Goal: Task Accomplishment & Management: Complete application form

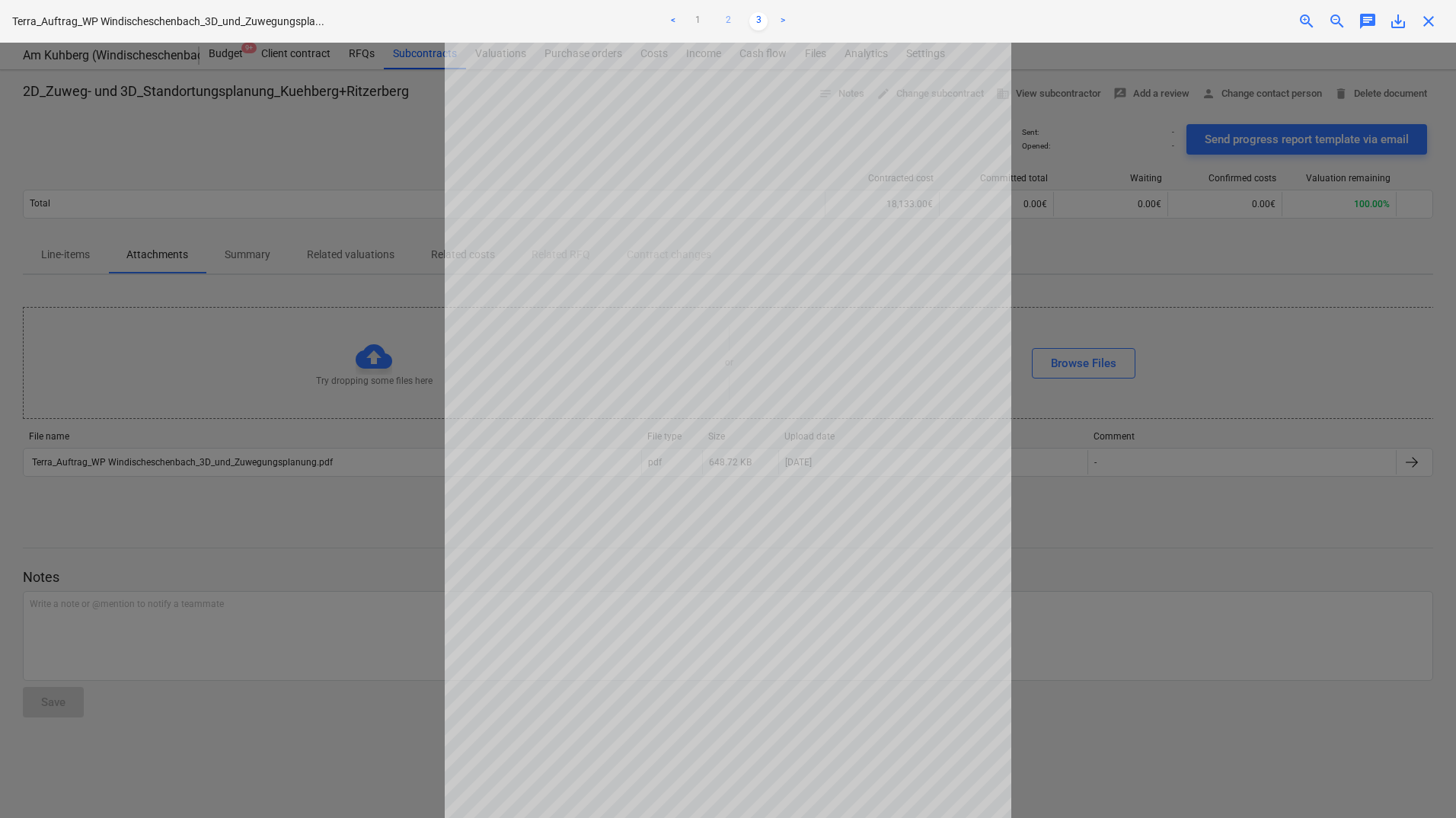
click at [735, 21] on link "2" at bounding box center [728, 21] width 19 height 19
click at [709, 25] on ul "< 1 2 3 >" at bounding box center [728, 21] width 477 height 19
click at [703, 23] on link "1" at bounding box center [698, 21] width 19 height 19
click at [730, 19] on link "2" at bounding box center [728, 21] width 19 height 19
click at [698, 19] on link "1" at bounding box center [698, 21] width 19 height 19
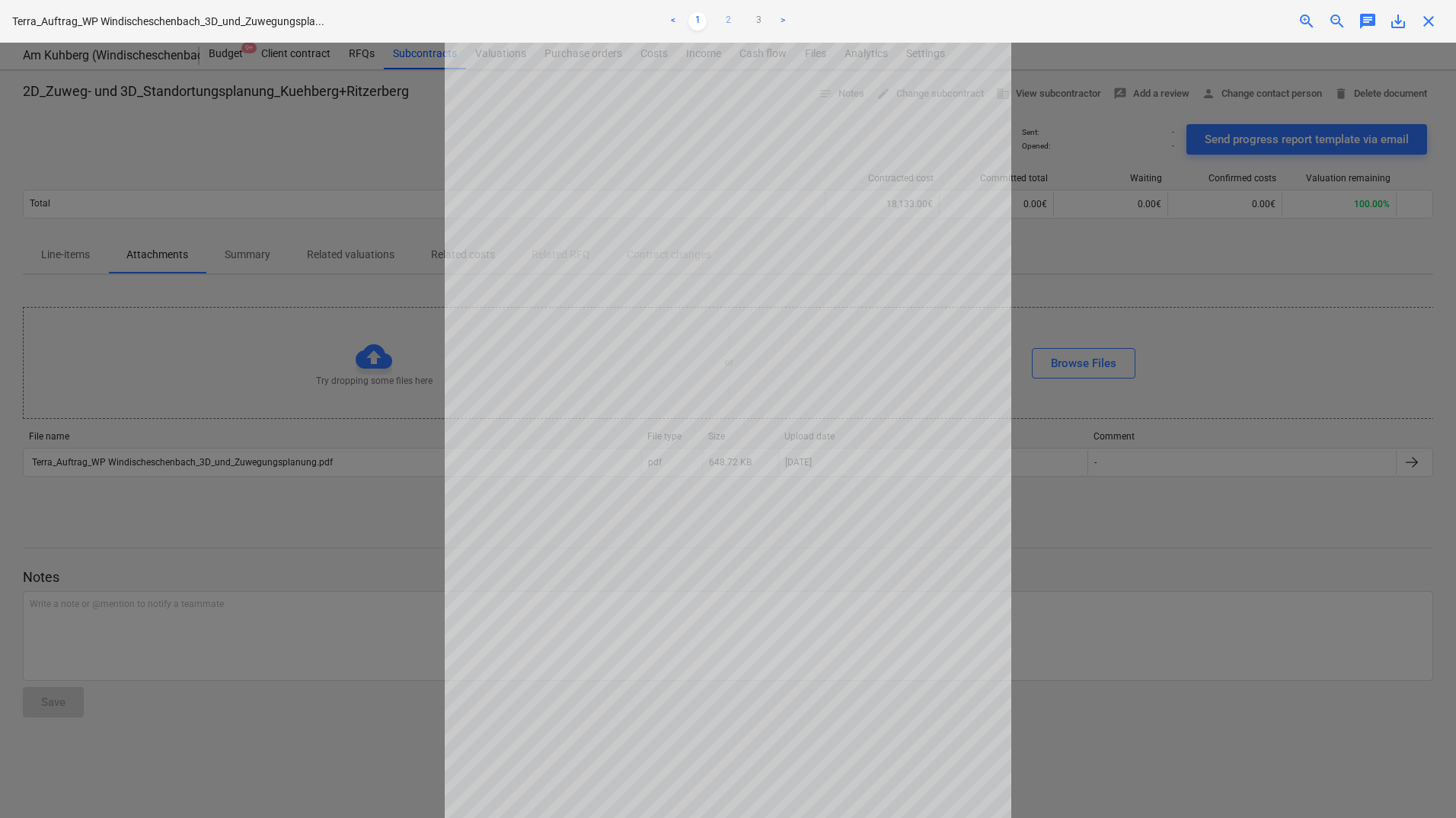
click at [730, 18] on link "2" at bounding box center [728, 21] width 19 height 19
click at [754, 19] on link "3" at bounding box center [758, 21] width 19 height 19
click at [1286, 444] on div at bounding box center [728, 430] width 1456 height 776
click at [1293, 265] on div at bounding box center [728, 430] width 1456 height 776
click at [1440, 29] on div "close" at bounding box center [1428, 21] width 30 height 19
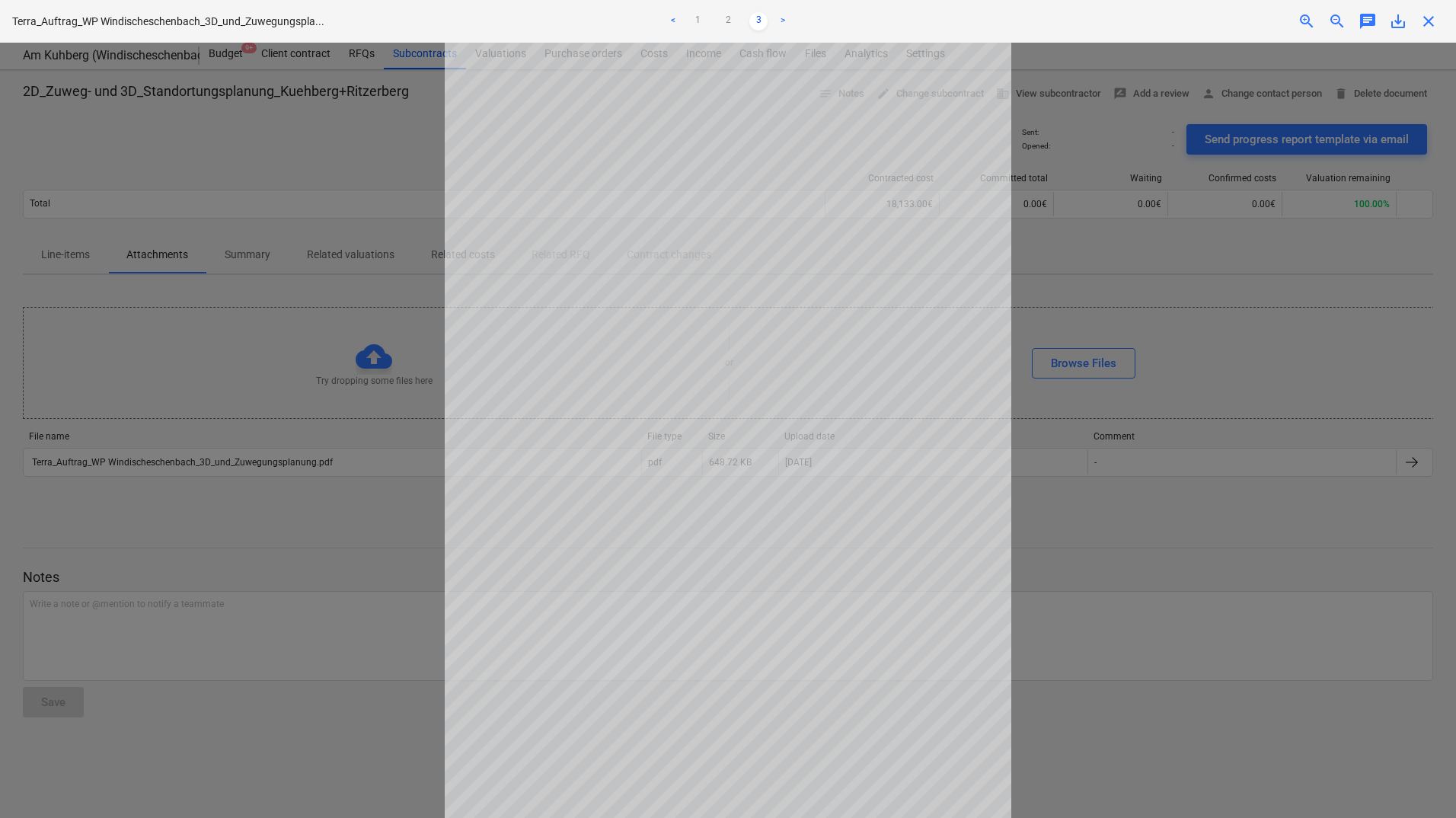
click at [1431, 21] on span "close" at bounding box center [1428, 21] width 19 height 19
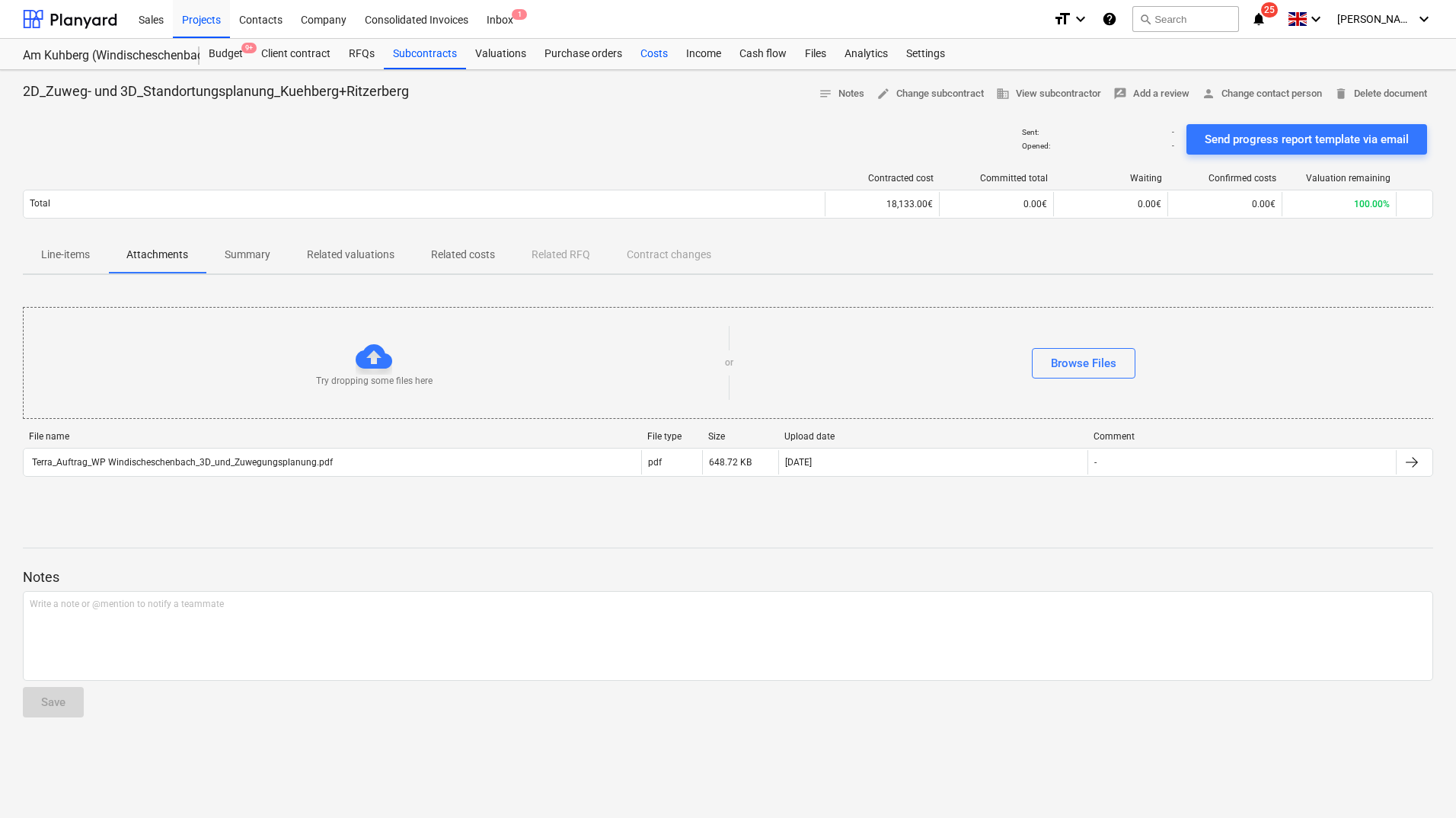
click at [651, 53] on div "Costs" at bounding box center [654, 53] width 45 height 31
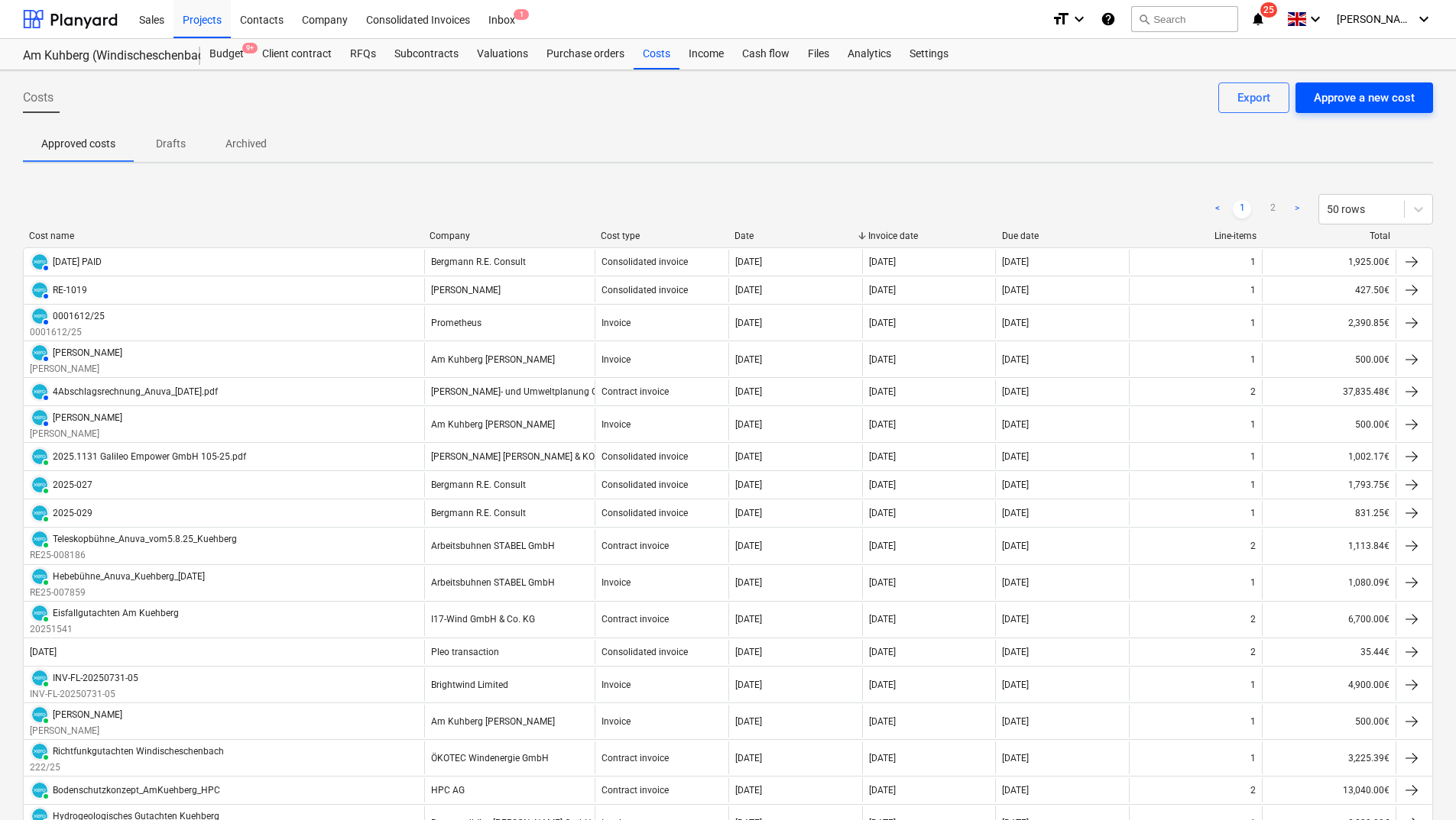
click at [1375, 93] on div "Approve a new cost" at bounding box center [1364, 98] width 101 height 20
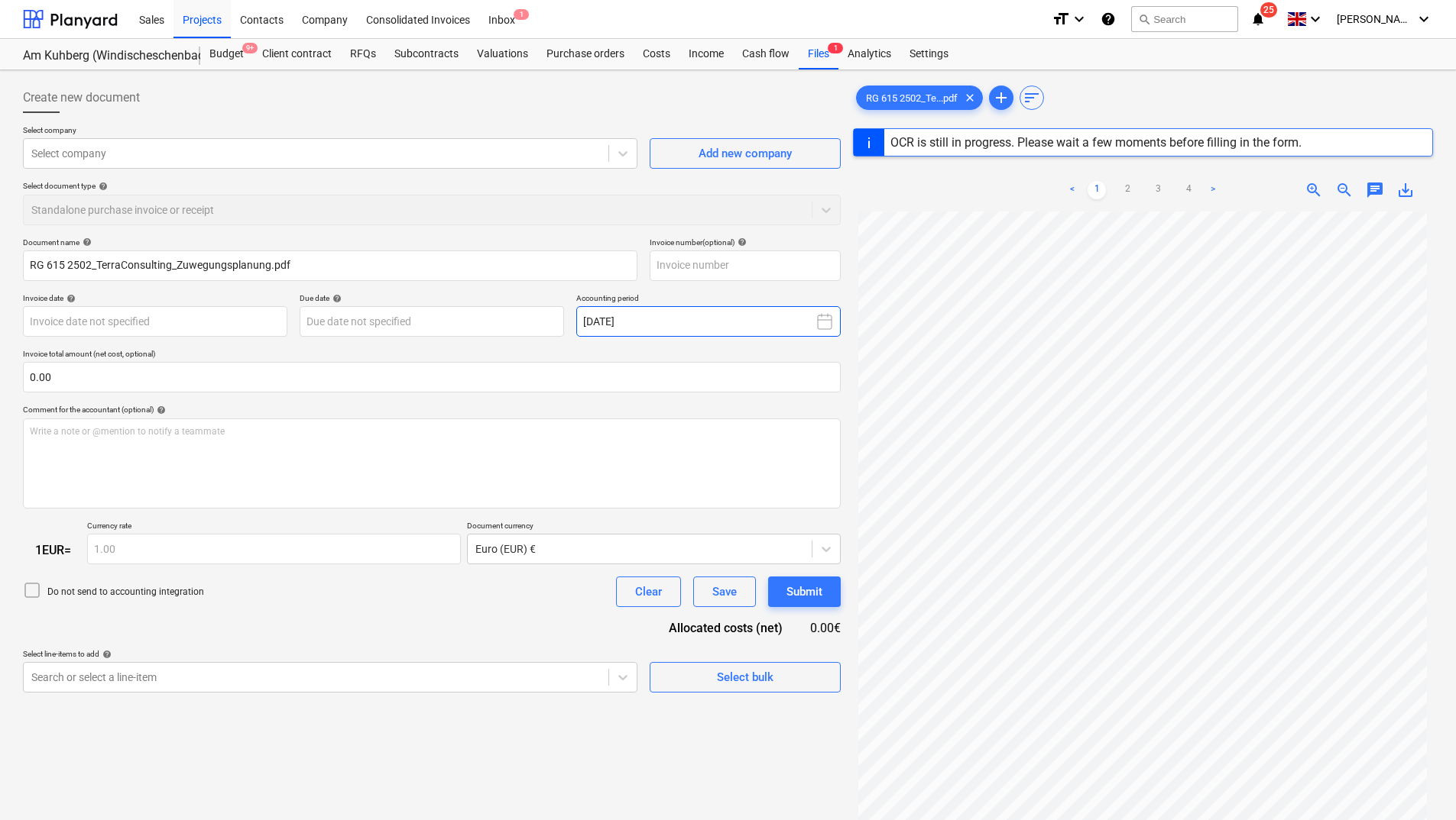
type input "1"
type input "[DATE]"
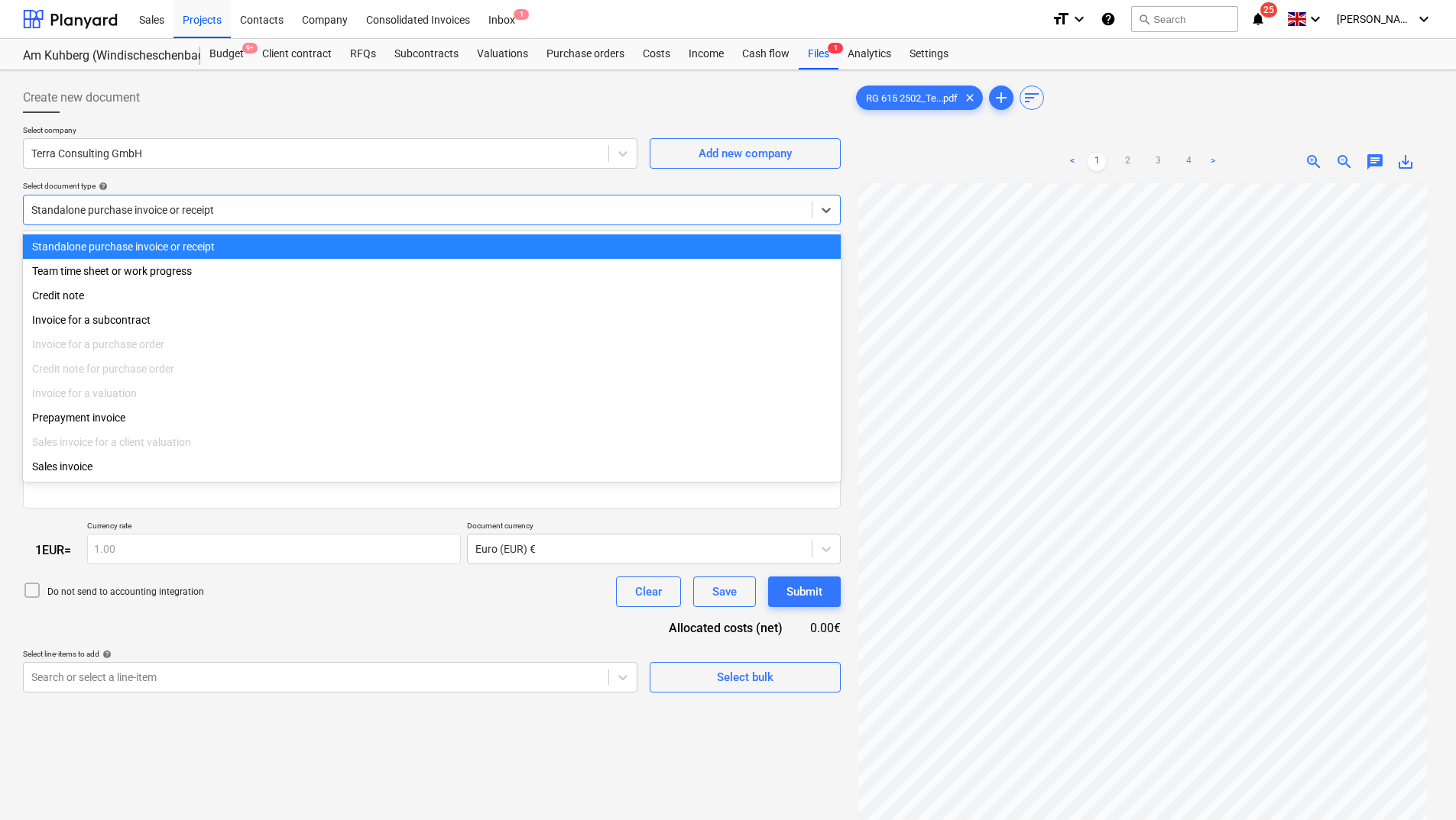
click at [495, 214] on div at bounding box center [418, 209] width 773 height 15
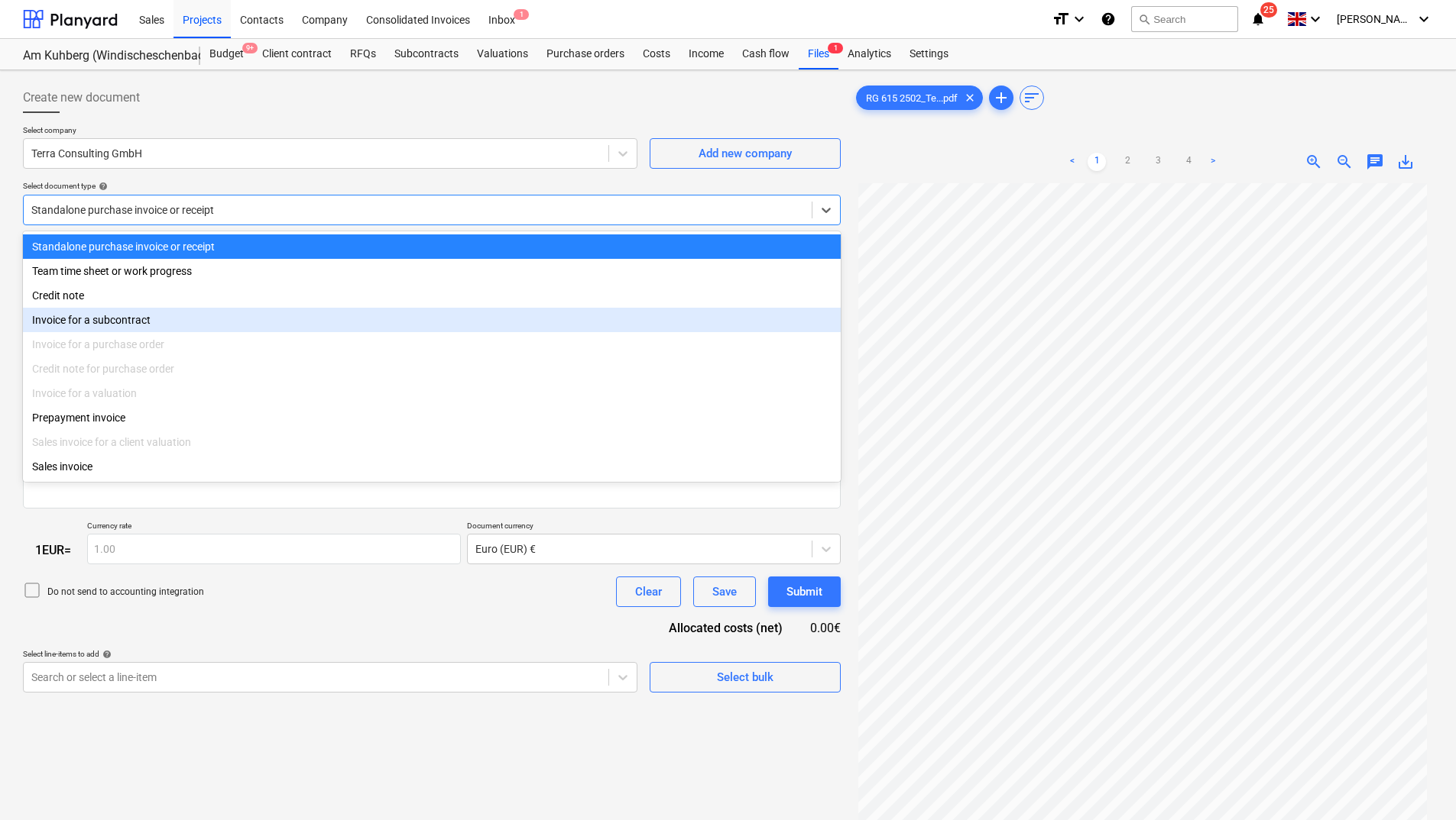
click at [320, 329] on div "Invoice for a subcontract" at bounding box center [431, 320] width 817 height 25
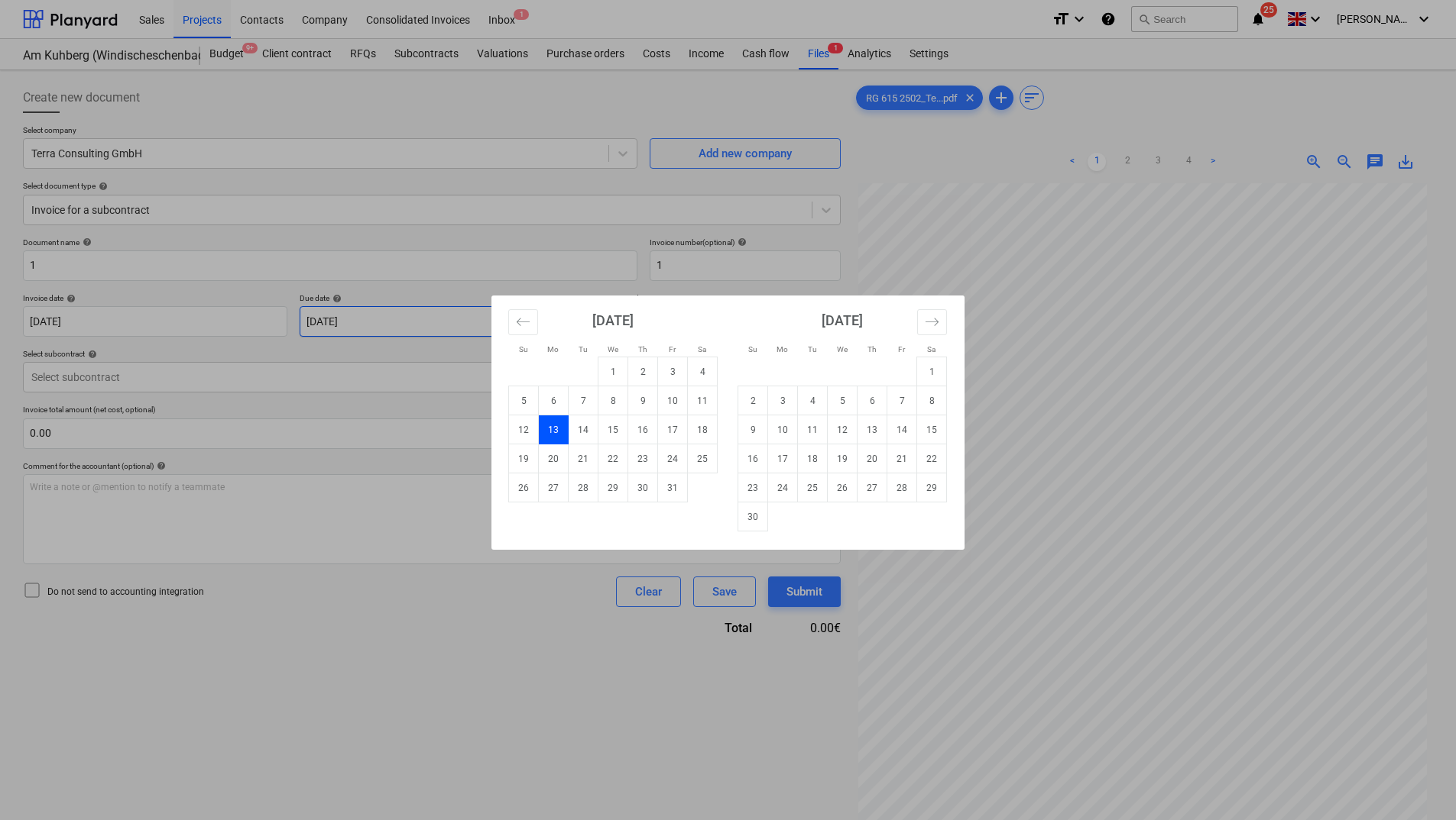
click at [482, 334] on body "Sales Projects Contacts Company Consolidated Invoices Inbox 1 format_size keybo…" at bounding box center [728, 410] width 1456 height 820
click at [543, 487] on td "27" at bounding box center [554, 487] width 30 height 29
type input "[DATE]"
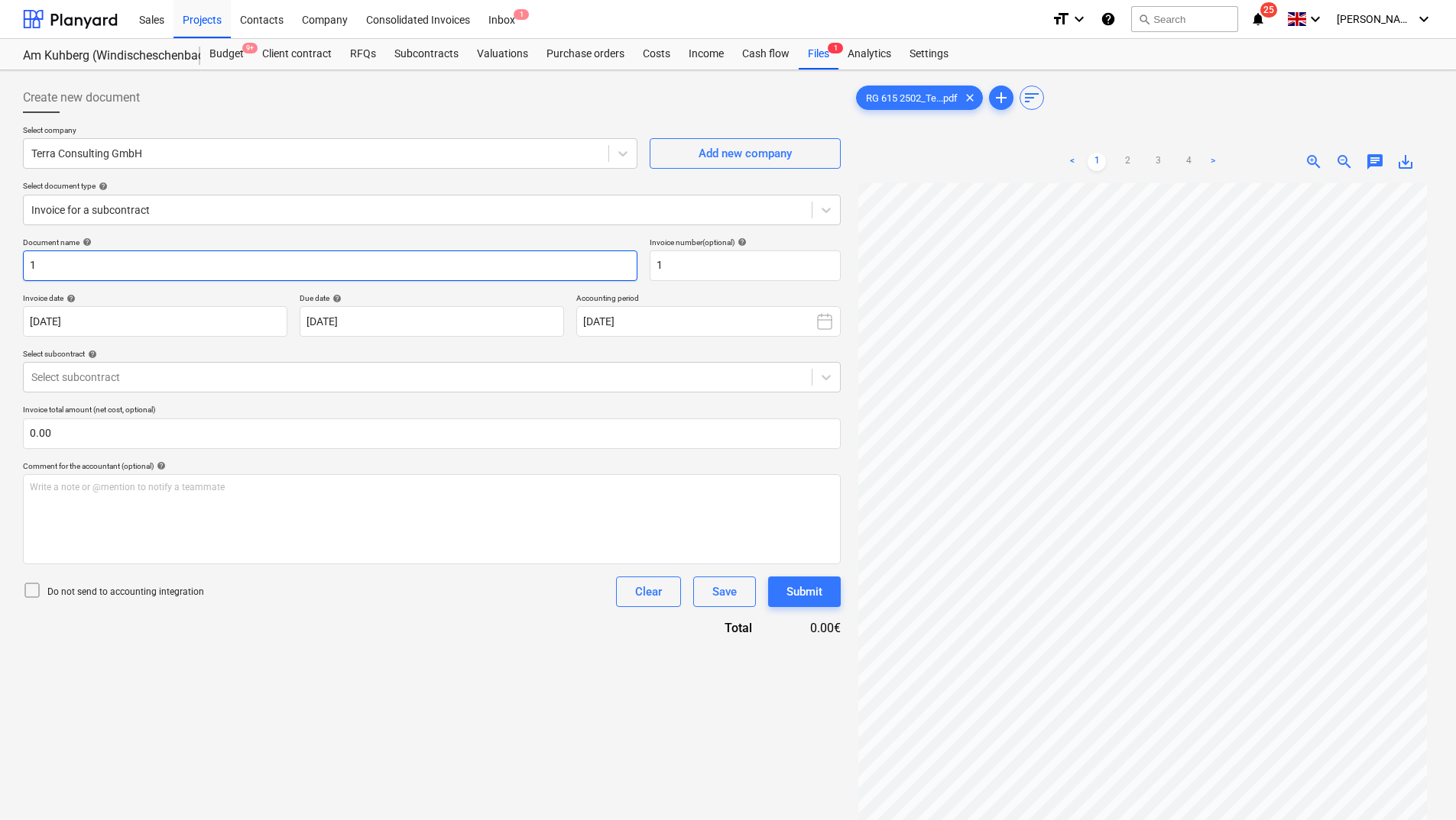
click at [86, 268] on input "1" at bounding box center [330, 265] width 614 height 31
type input """
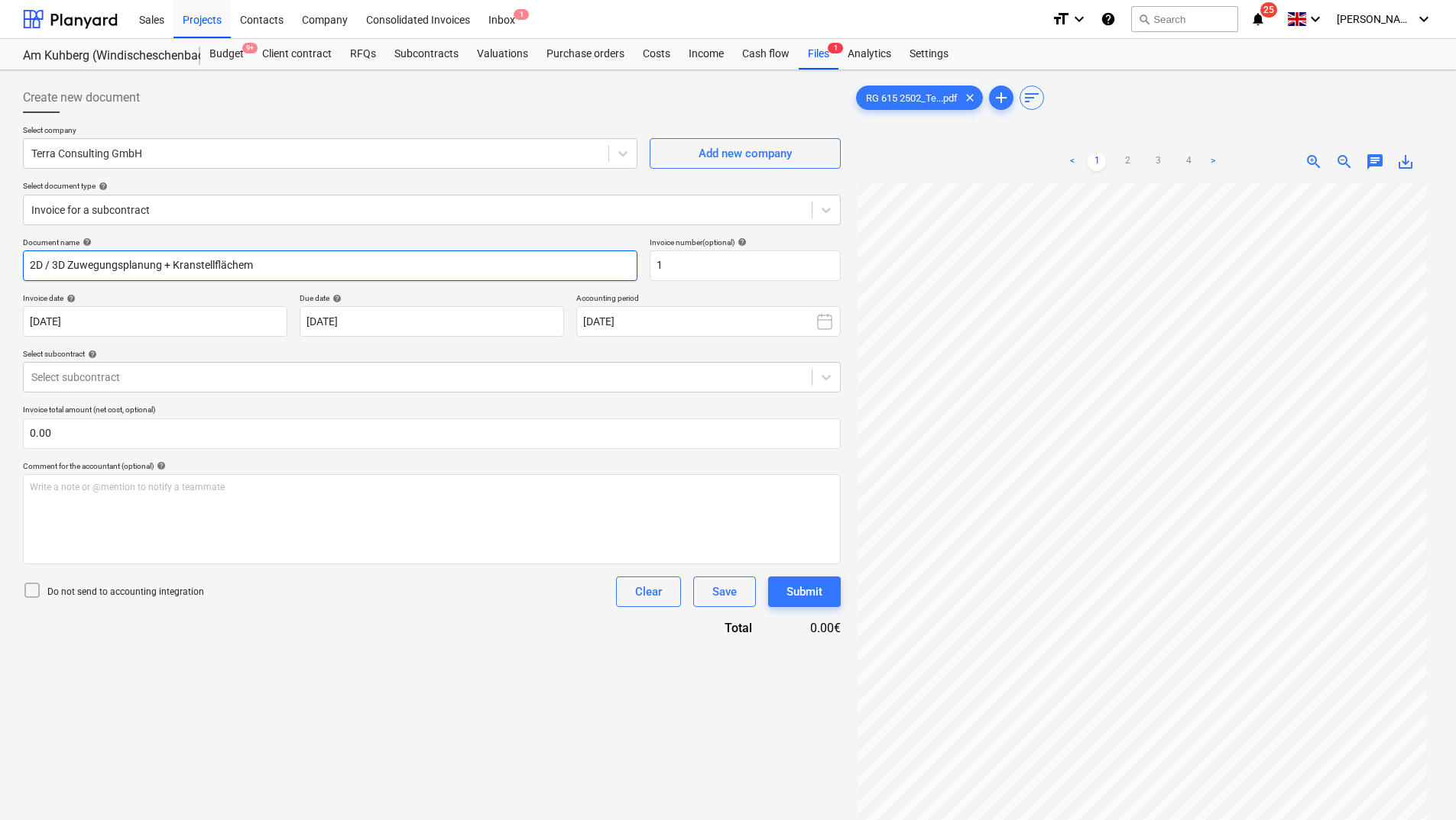
click at [228, 267] on input "2D / 3D Zuwegungsplanung + Kranstellflächem" at bounding box center [330, 265] width 614 height 31
click at [258, 265] on input "2D / 3D Zuwegungsplanung + Kranstellflächem" at bounding box center [330, 265] width 614 height 31
type input "2D / 3D Zuwegungsplanung + Kranstellflächen"
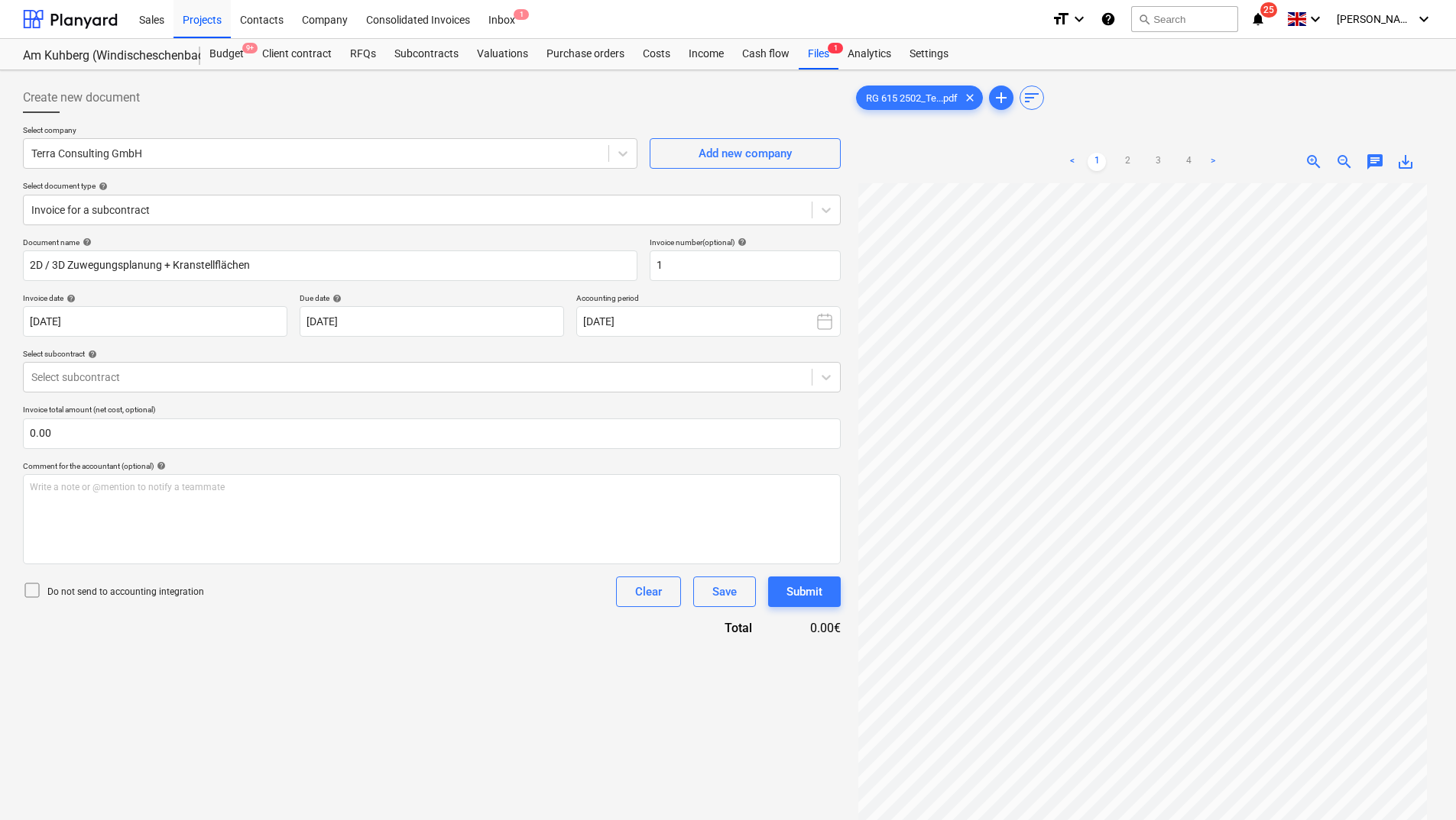
click at [339, 674] on div "Create new document Select company Terra Consulting GmbH Add new company Select…" at bounding box center [431, 521] width 830 height 891
click at [242, 375] on div at bounding box center [418, 377] width 773 height 15
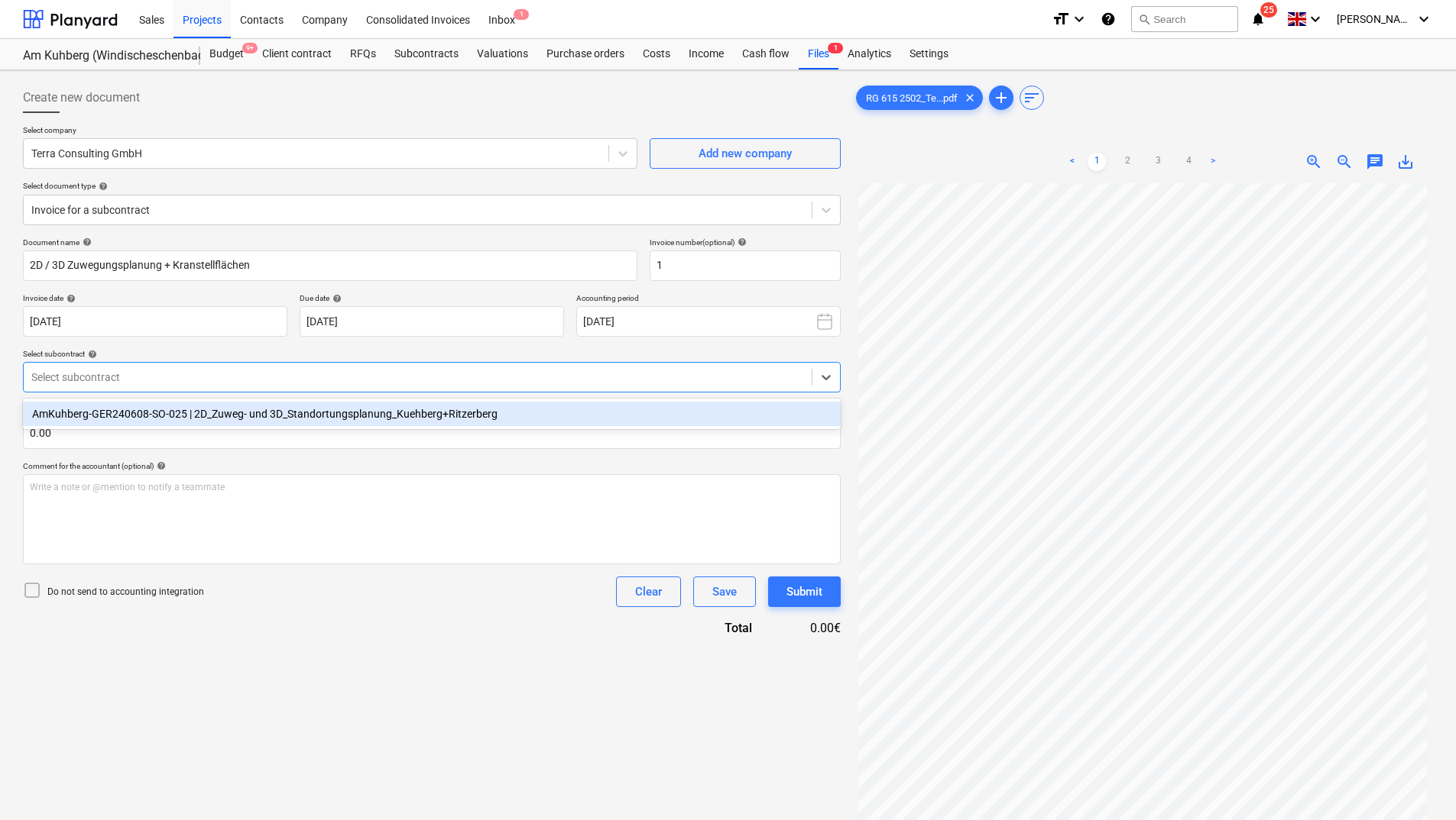
click at [247, 414] on div "AmKuhberg-GER240608-SO-025 | 2D_Zuweg- und 3D_Standortungsplanung_Kuehberg+Ritz…" at bounding box center [431, 413] width 817 height 25
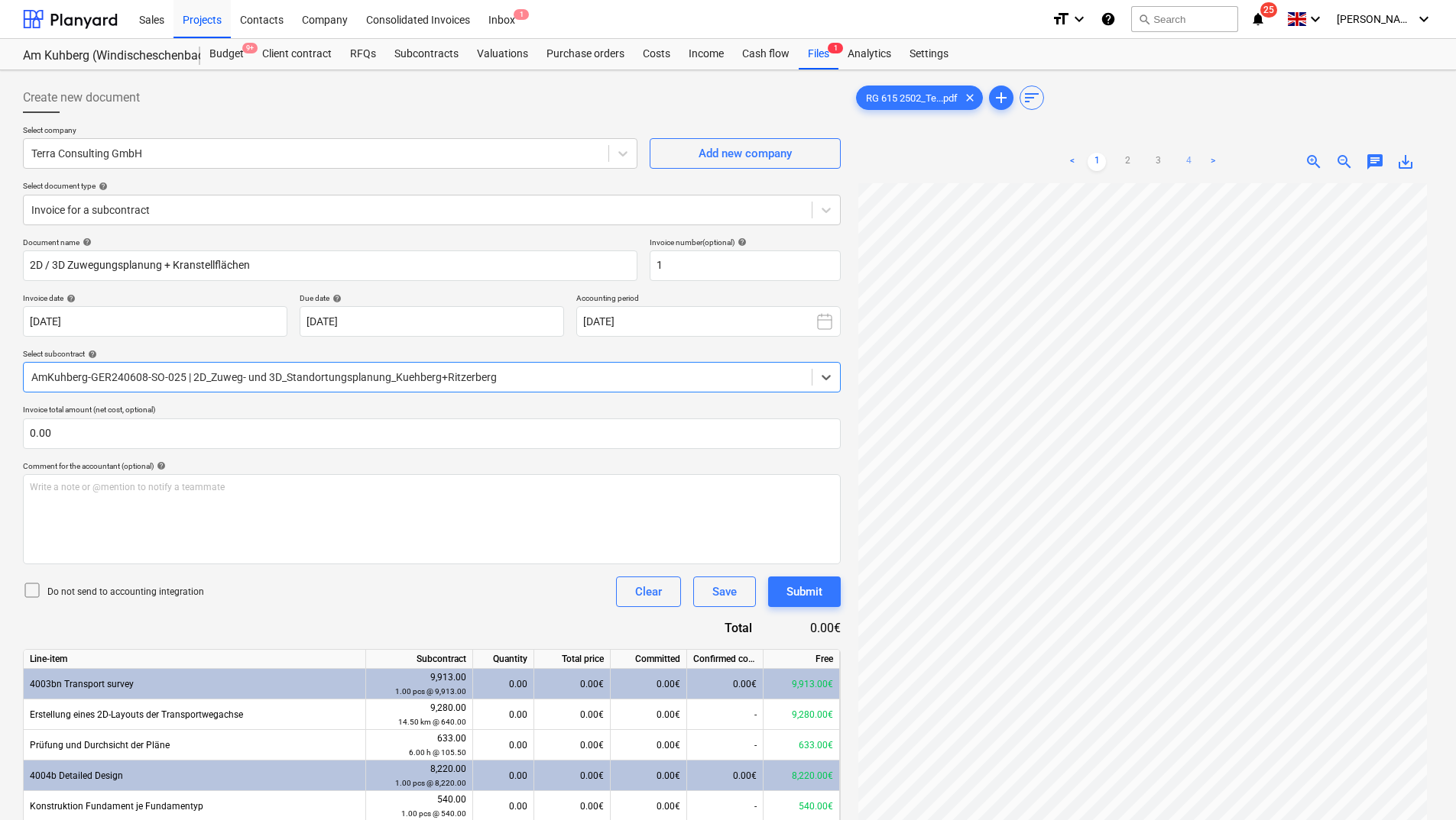
click at [1186, 157] on link "4" at bounding box center [1188, 162] width 19 height 19
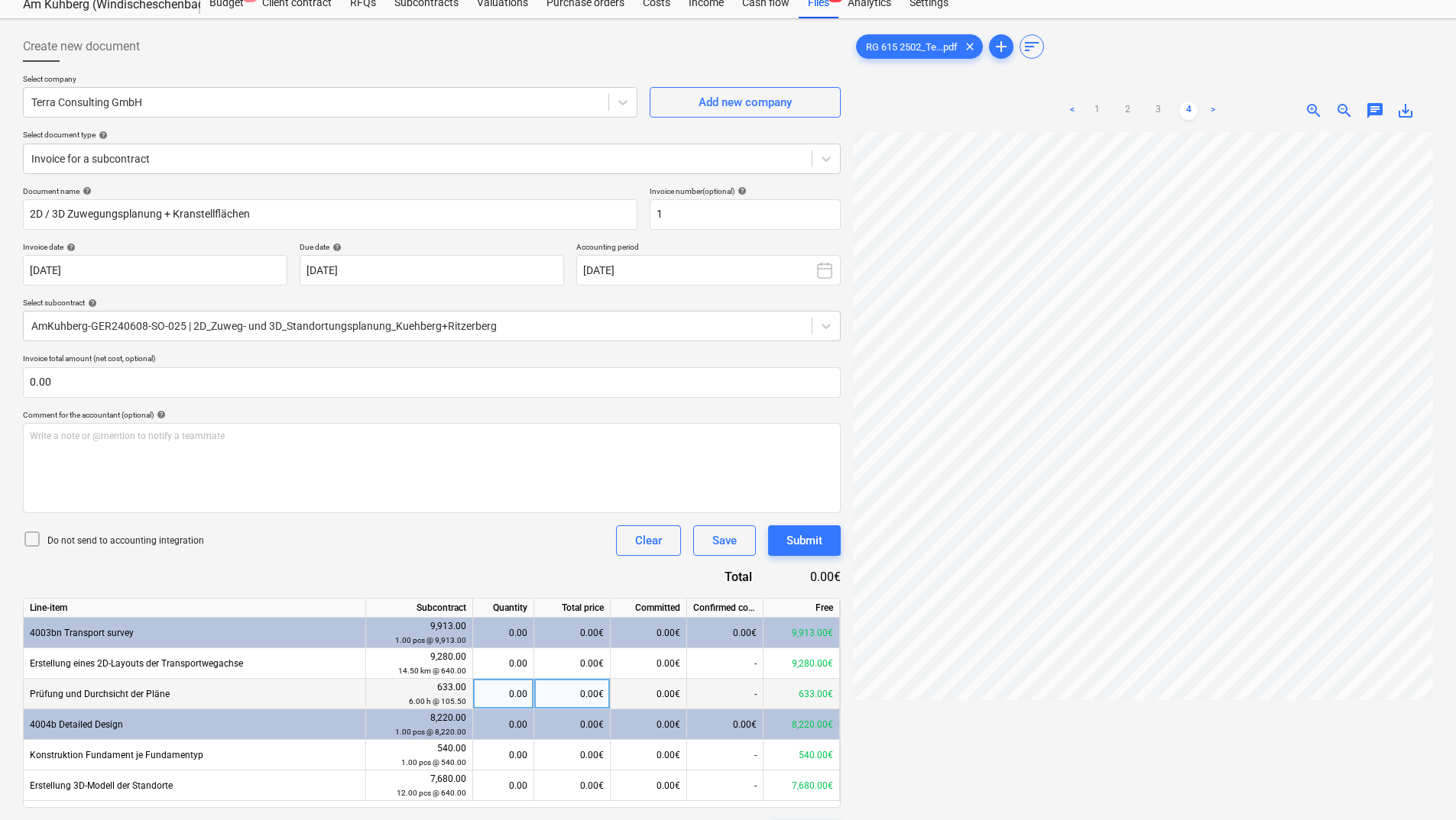
scroll to position [76, 0]
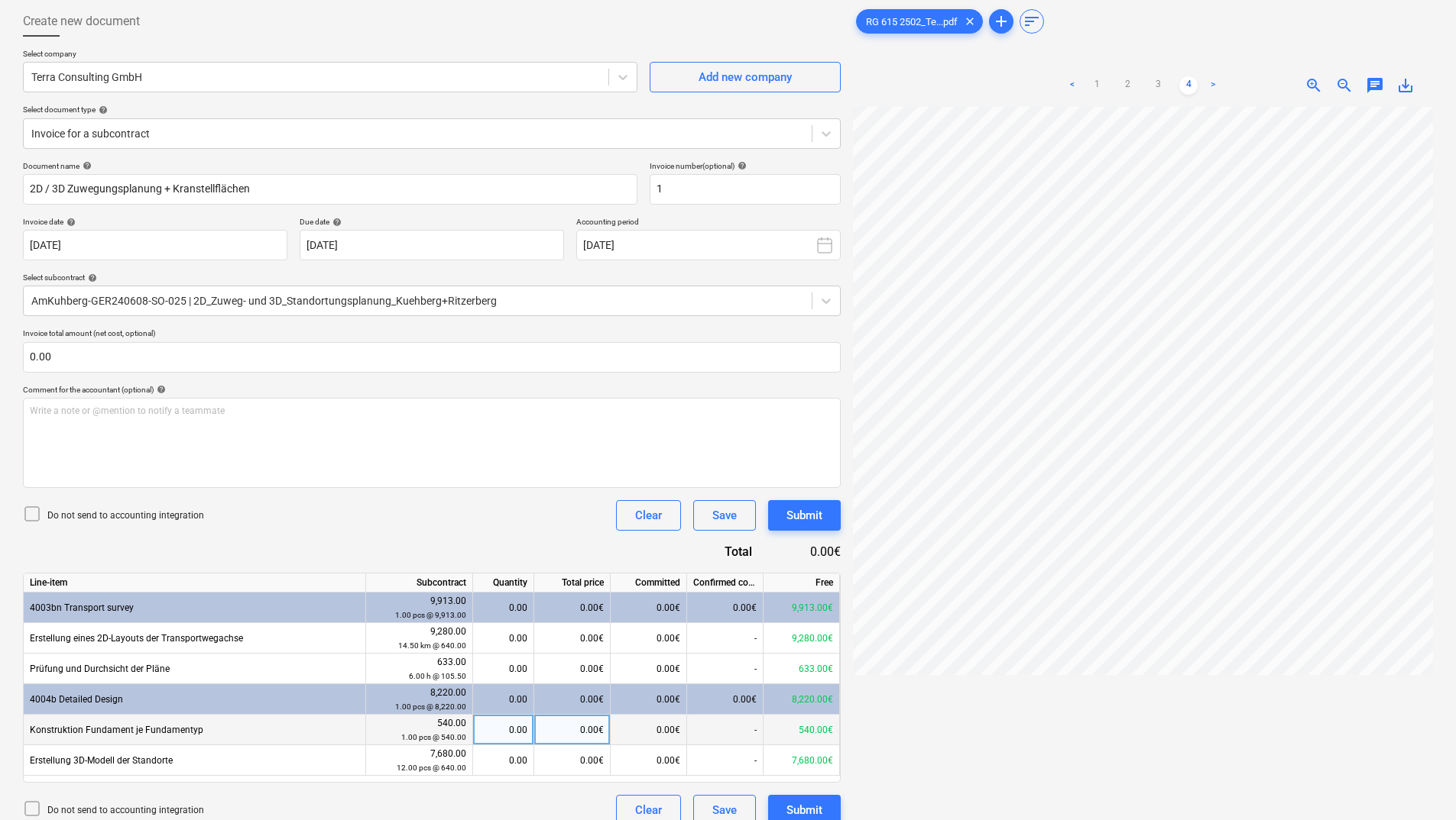
click at [505, 729] on div "0.00" at bounding box center [502, 730] width 48 height 31
type input "1"
click at [504, 767] on div "0.00" at bounding box center [502, 761] width 48 height 31
click at [564, 756] on div "0.00€" at bounding box center [572, 761] width 76 height 31
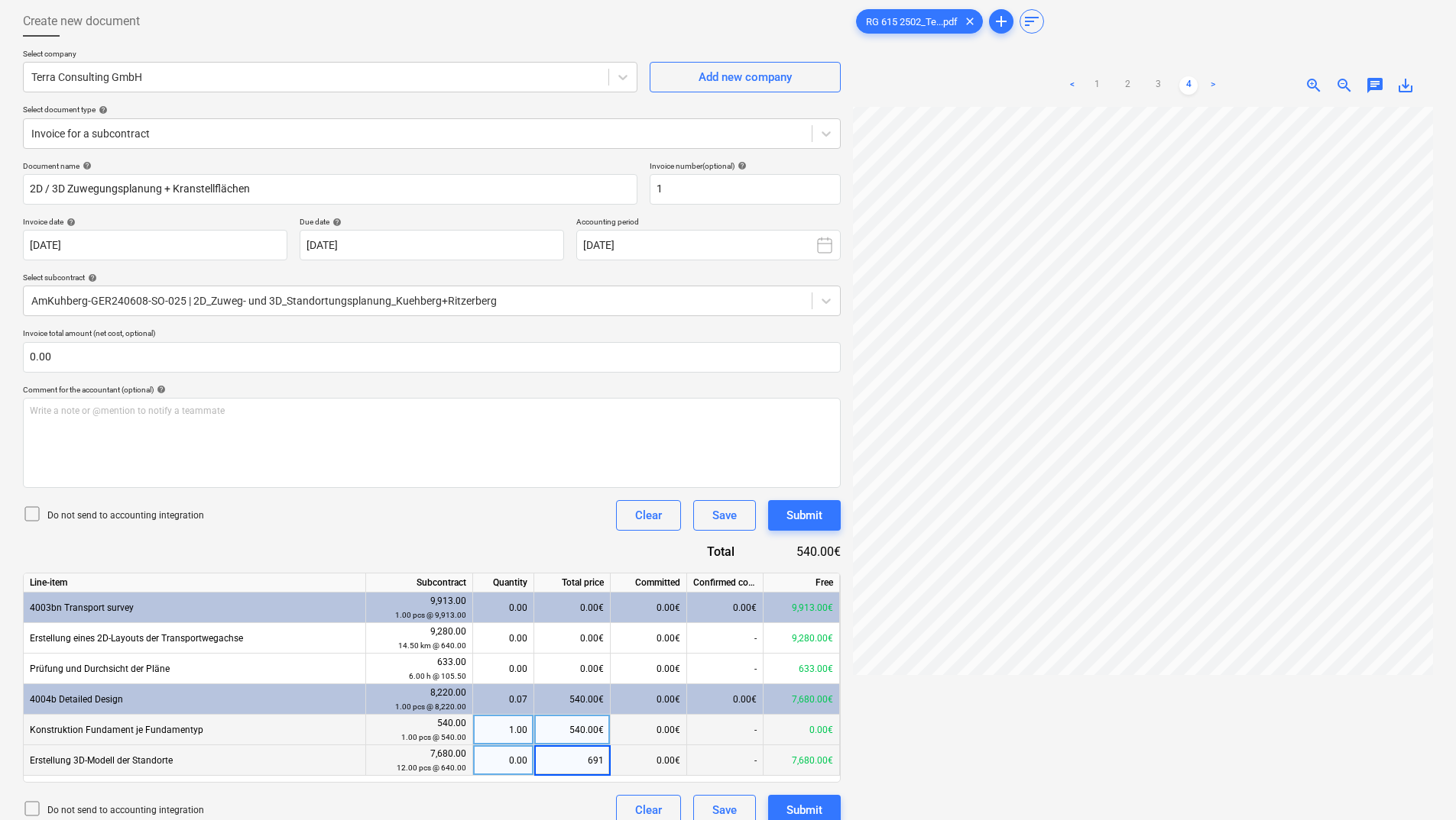
type input "6912"
click at [528, 802] on div "Do not send to accounting integration Clear Save Submit" at bounding box center [431, 810] width 817 height 31
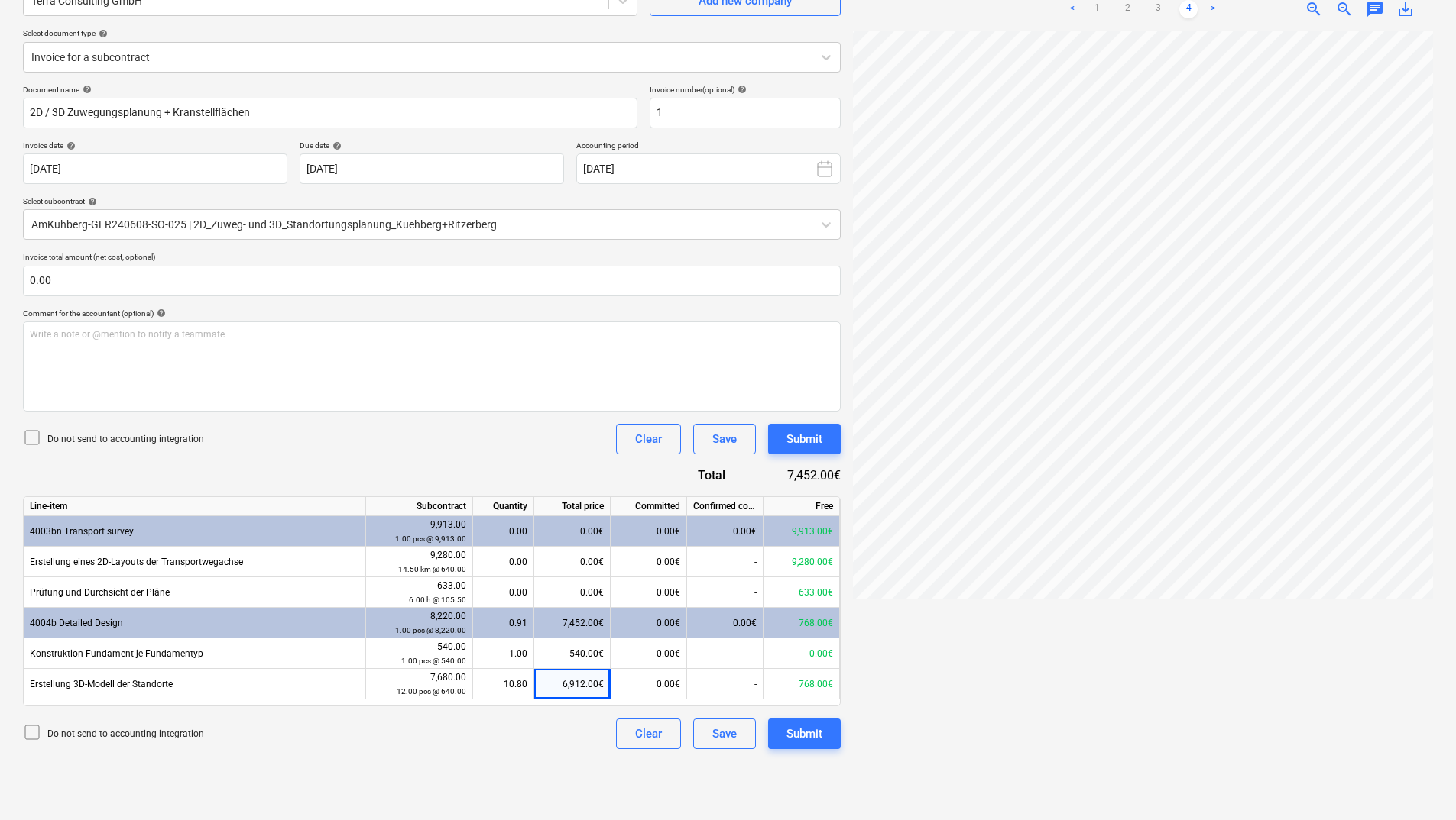
click at [1027, 679] on div at bounding box center [1143, 419] width 580 height 778
click at [812, 734] on div "Submit" at bounding box center [805, 734] width 36 height 20
